Goal: Information Seeking & Learning: Learn about a topic

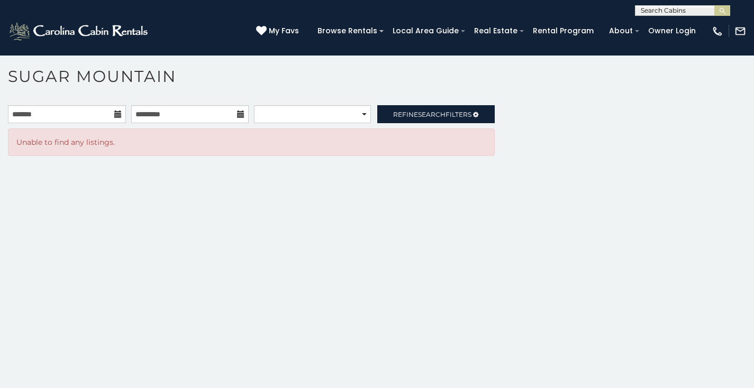
scroll to position [32, 0]
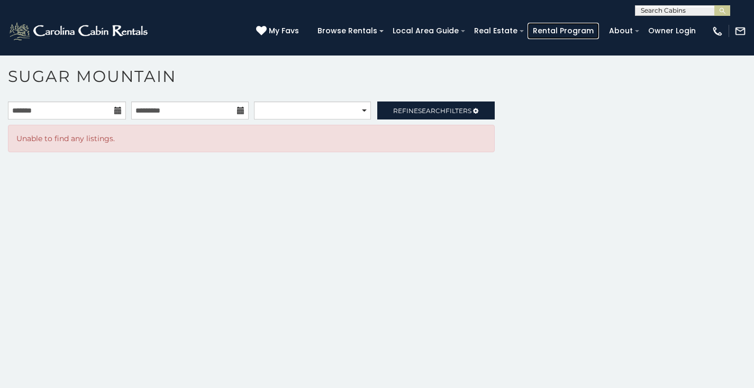
click at [564, 35] on link "Rental Program" at bounding box center [562, 31] width 71 height 16
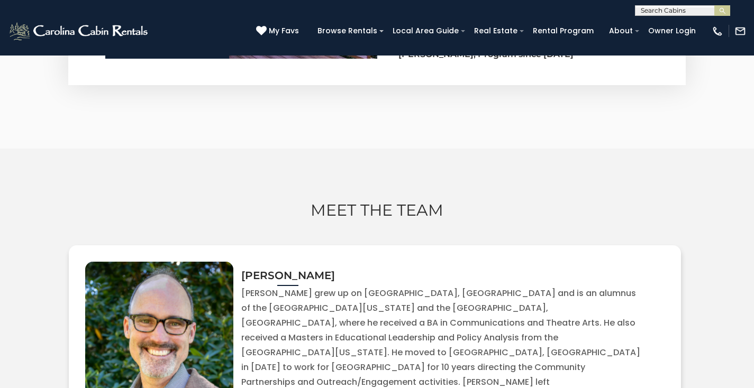
scroll to position [1751, 0]
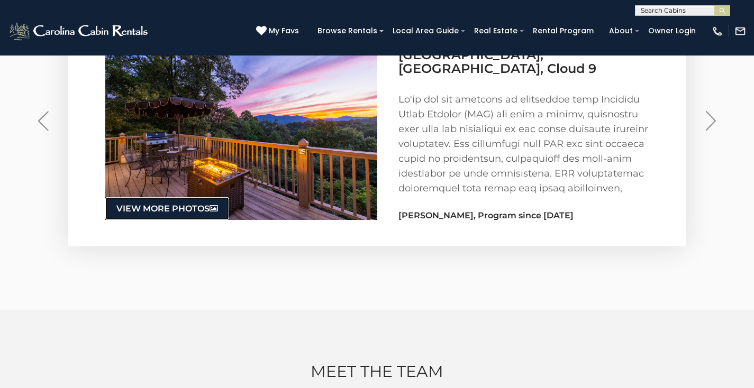
click at [119, 197] on link "View More Photos .f{fill:#FFF;}" at bounding box center [167, 208] width 124 height 23
